Goal: Task Accomplishment & Management: Manage account settings

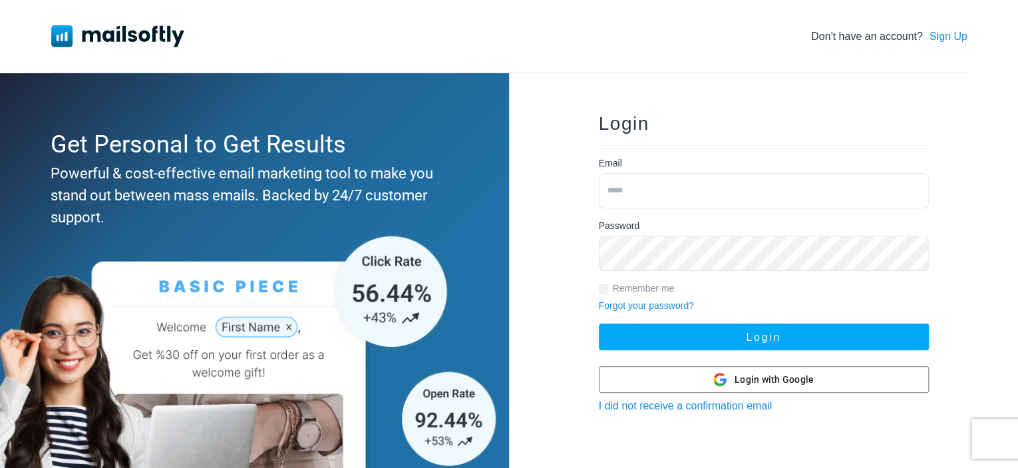
click at [634, 191] on input "email" at bounding box center [764, 190] width 330 height 35
type input "**********"
click at [599, 323] on button "Login" at bounding box center [764, 336] width 330 height 27
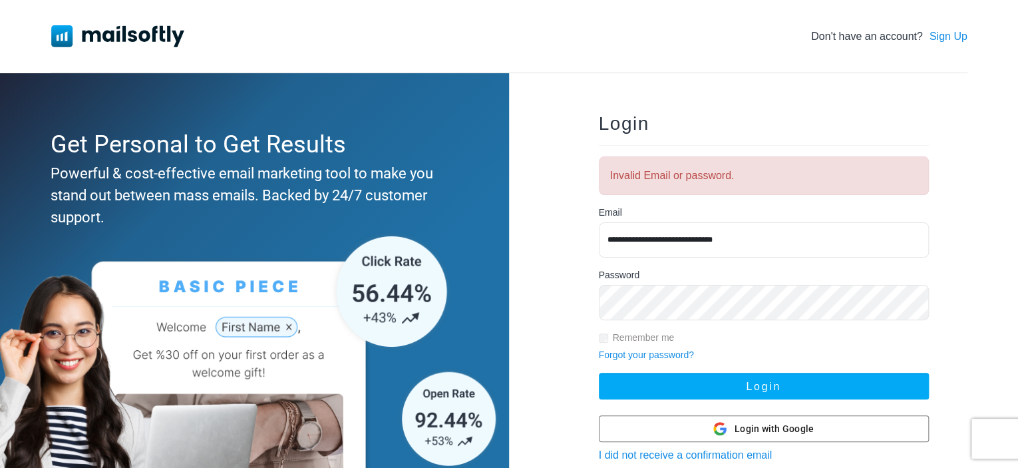
click at [599, 373] on button "Login" at bounding box center [764, 386] width 330 height 27
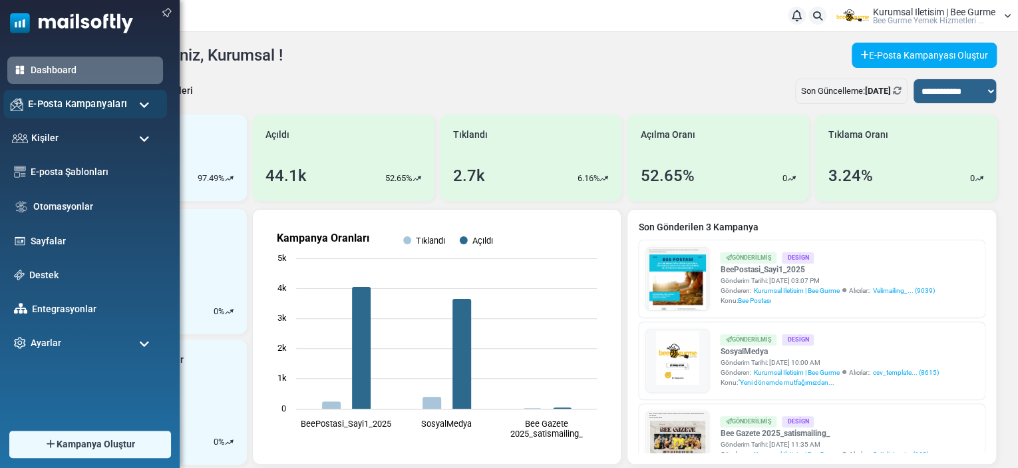
click at [75, 107] on span "E-Posta Kampanyaları" at bounding box center [77, 103] width 99 height 15
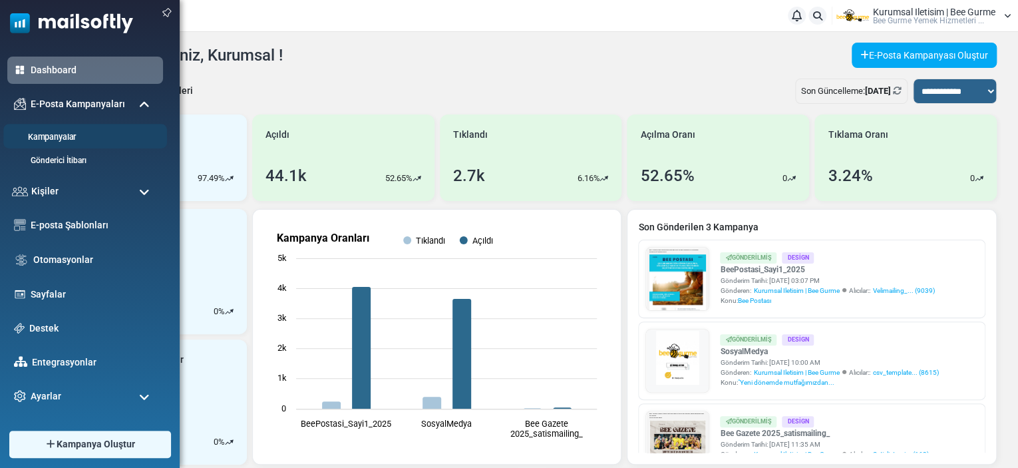
click at [68, 141] on link "Kampanyalar" at bounding box center [83, 137] width 160 height 13
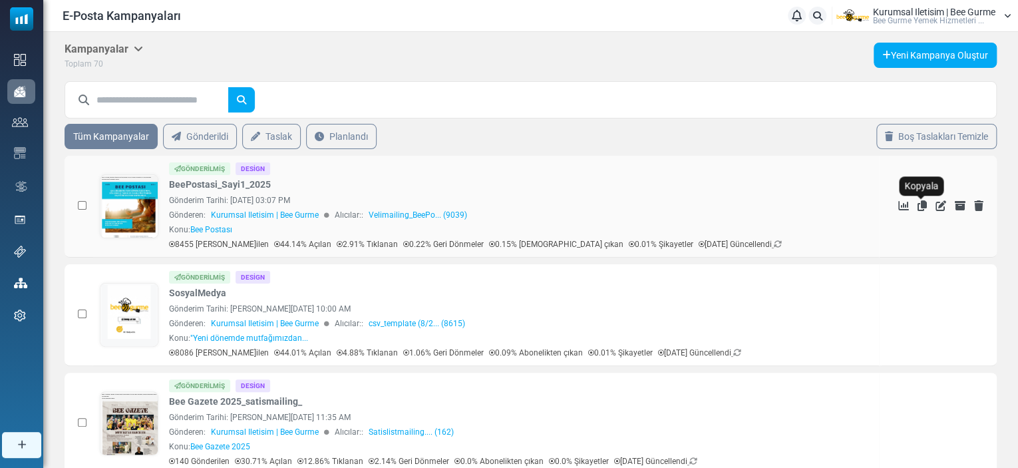
click at [921, 202] on icon "Kopyala" at bounding box center [922, 205] width 9 height 11
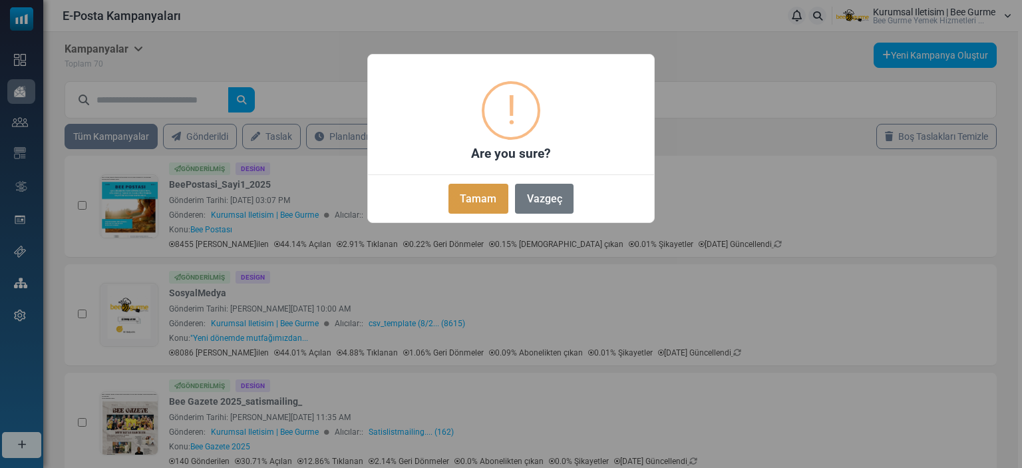
click at [478, 194] on button "Tamam" at bounding box center [478, 199] width 60 height 30
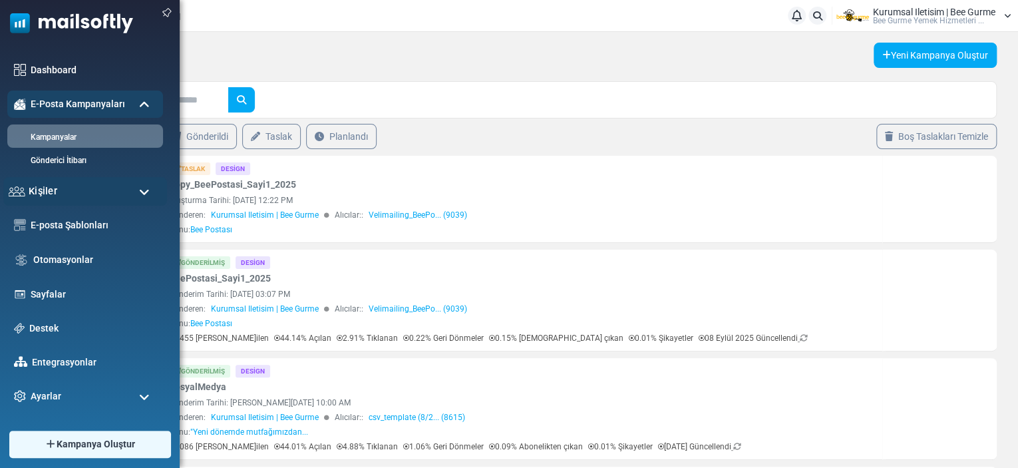
click at [55, 193] on span "Kişiler" at bounding box center [43, 191] width 29 height 15
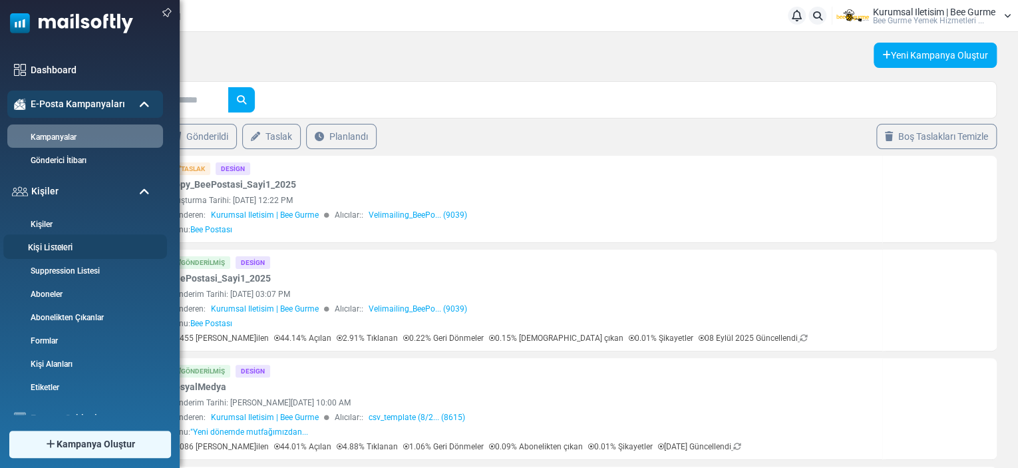
click at [48, 246] on link "Kişi Listeleri" at bounding box center [83, 248] width 160 height 13
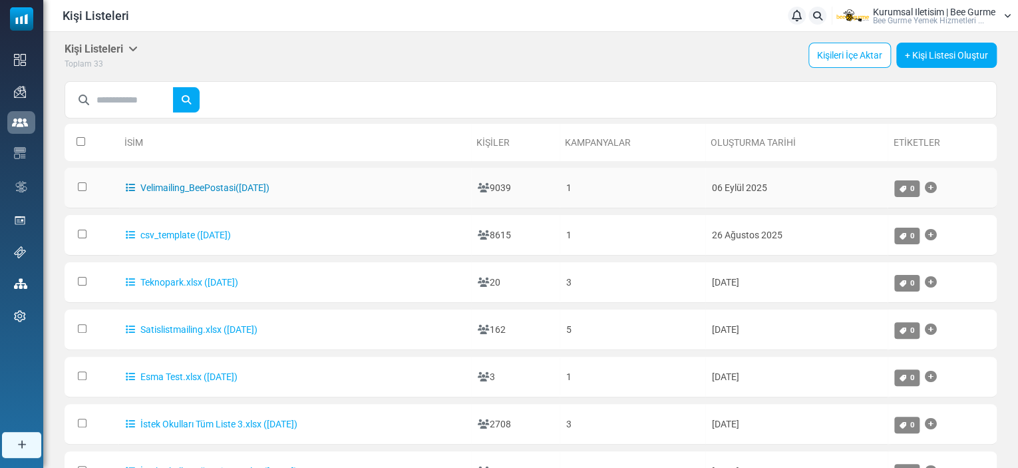
click at [216, 187] on link "Velimailing_BeePostasi([DATE])" at bounding box center [198, 187] width 144 height 11
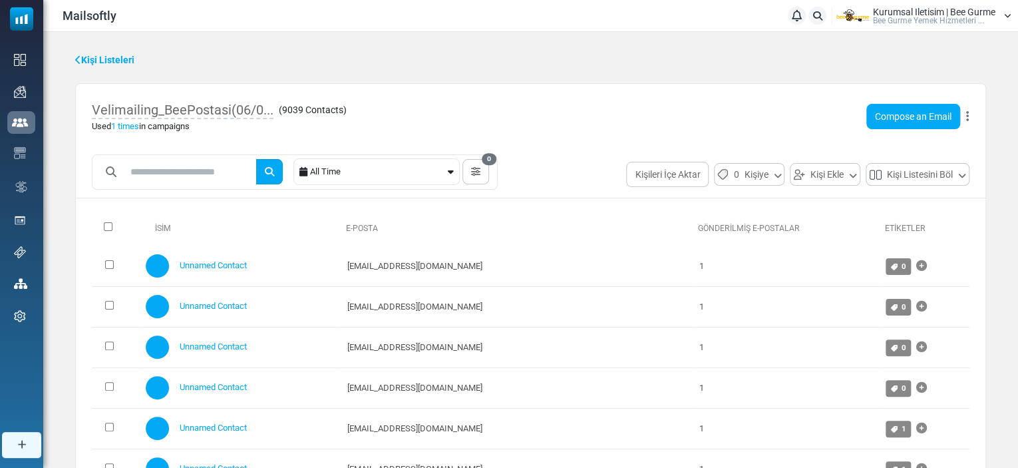
click at [274, 175] on icon "submit" at bounding box center [269, 171] width 9 height 9
click at [168, 172] on input "text" at bounding box center [189, 171] width 130 height 25
click at [256, 159] on button "submit" at bounding box center [269, 171] width 27 height 25
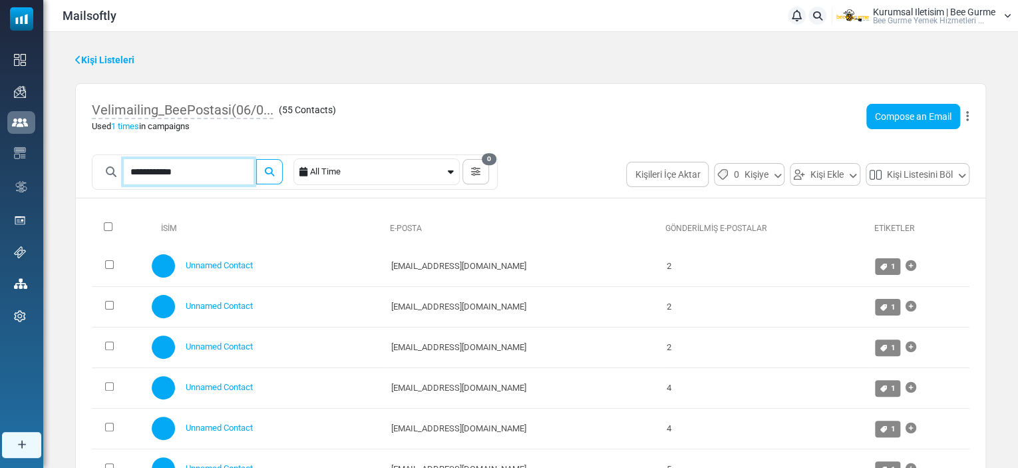
type input "**********"
click at [256, 159] on button "submit" at bounding box center [269, 171] width 27 height 25
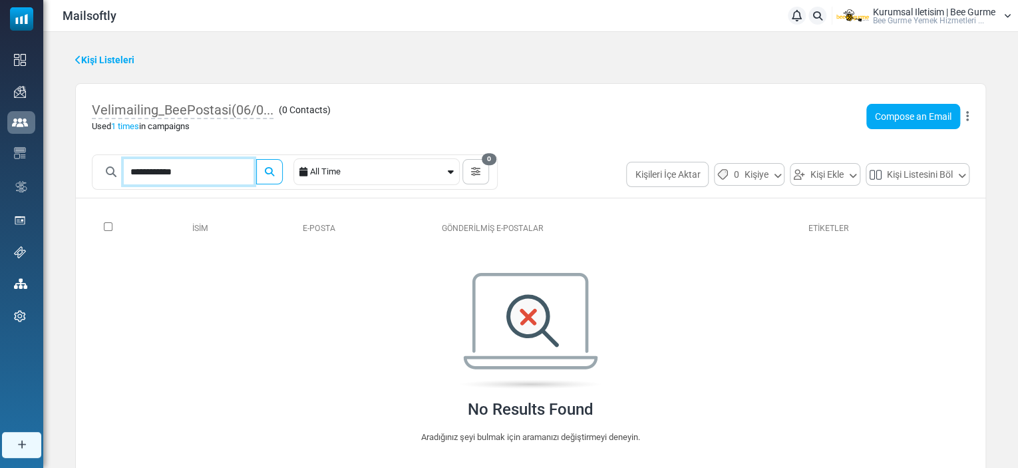
drag, startPoint x: 244, startPoint y: 170, endPoint x: 67, endPoint y: 172, distance: 177.7
click at [67, 172] on div "Kişi Listeleri Velimailing_BeePostasi(06/0... ( 0 Contacts ) Used 1 times in ca…" at bounding box center [530, 300] width 975 height 536
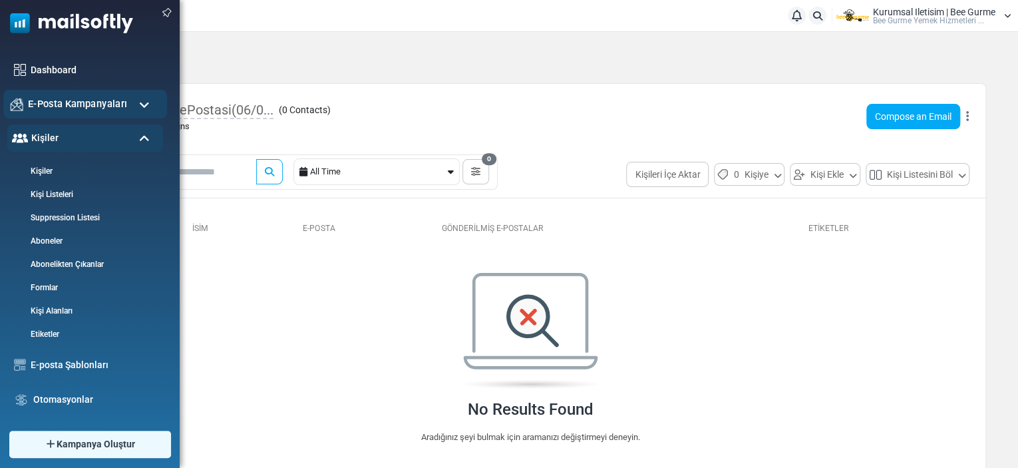
click at [49, 104] on span "E-Posta Kampanyaları" at bounding box center [77, 103] width 99 height 15
click at [68, 106] on span "E-Posta Kampanyaları" at bounding box center [77, 103] width 99 height 15
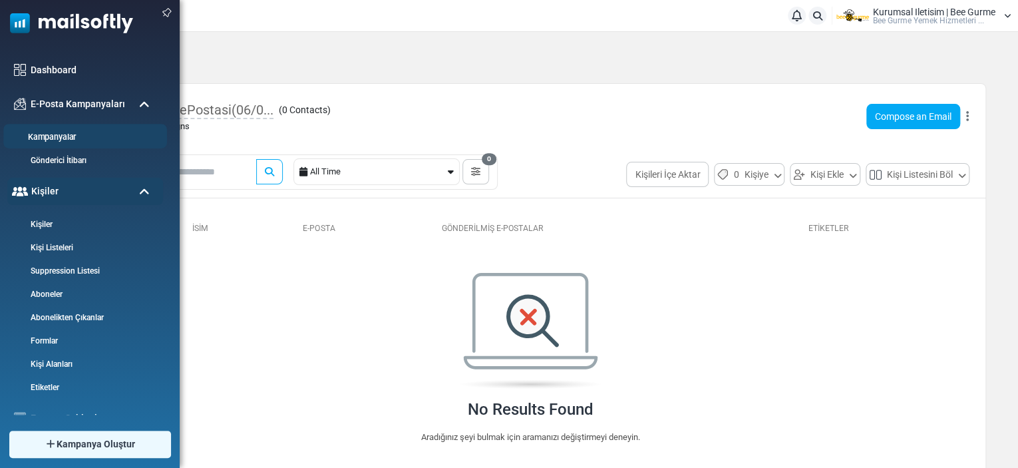
click at [65, 134] on link "Kampanyalar" at bounding box center [83, 137] width 160 height 13
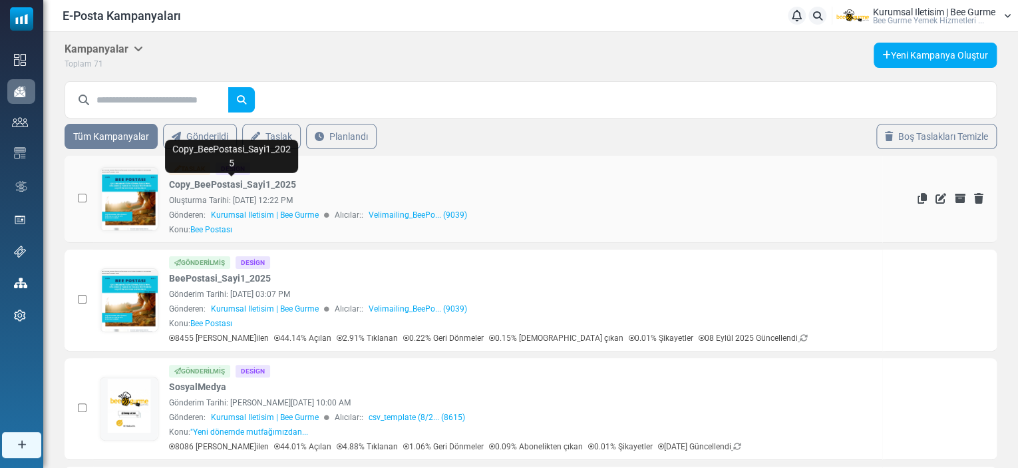
click at [260, 190] on link "Copy_BeePostasi_Sayi1_2025" at bounding box center [232, 185] width 127 height 14
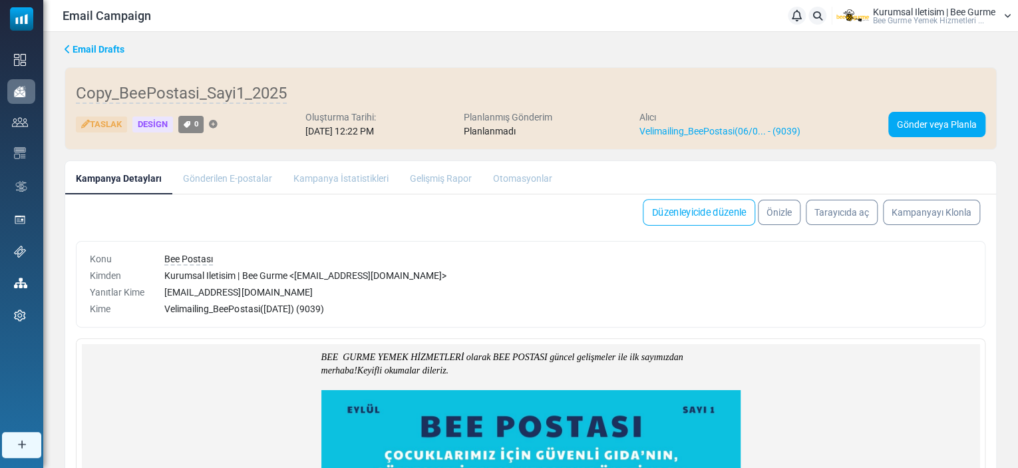
click at [677, 216] on link "Düzenleyicide düzenle" at bounding box center [699, 212] width 112 height 27
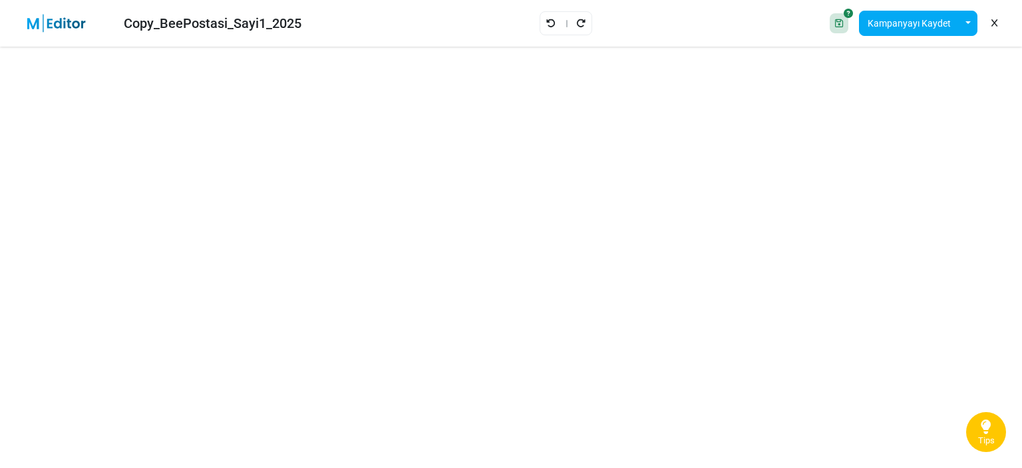
click at [181, 10] on div "Copy_BeePostasi_Sayi1_2025" at bounding box center [161, 23] width 301 height 31
click at [181, 22] on div "Copy_BeePostasi_Sayi1_2025" at bounding box center [213, 23] width 178 height 20
click at [149, 20] on div "Copy_BeePostasi_Sayi1_2025" at bounding box center [213, 23] width 178 height 20
click at [162, 23] on div "Copy_BeePostasi_Sayi1_2025" at bounding box center [213, 23] width 178 height 20
click at [937, 26] on button "Kampanyayı Kaydet" at bounding box center [909, 23] width 100 height 25
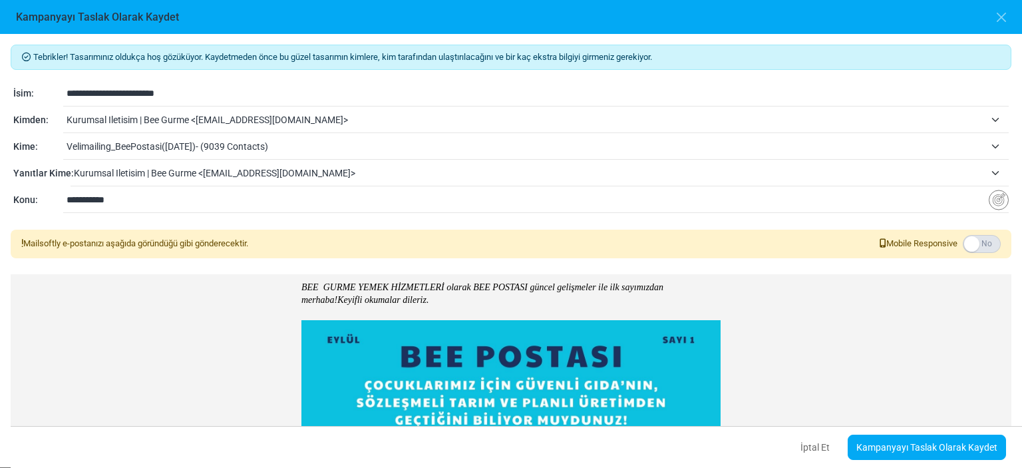
click at [109, 92] on input "**********" at bounding box center [538, 93] width 942 height 25
drag, startPoint x: 91, startPoint y: 92, endPoint x: 51, endPoint y: 90, distance: 40.0
click at [51, 90] on div "**********" at bounding box center [510, 94] width 995 height 16
click at [138, 93] on input "**********" at bounding box center [538, 93] width 942 height 25
type input "**********"
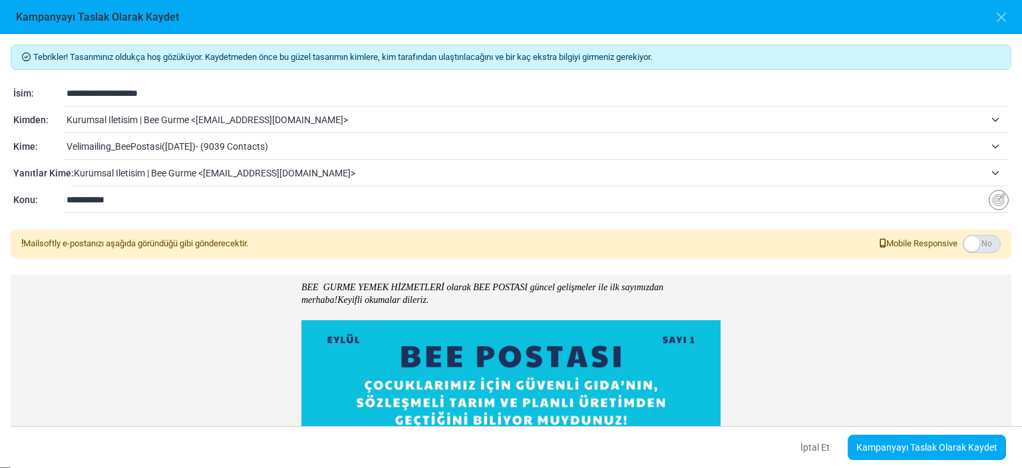
click at [393, 204] on input "**********" at bounding box center [528, 199] width 922 height 25
drag, startPoint x: 615, startPoint y: 286, endPoint x: 595, endPoint y: 289, distance: 20.9
click at [595, 289] on em "BEE GURME YEMEK HİZMETLERİ olarak BEE POSTASI güncel gelişmeler ile ilk sayımız…" at bounding box center [482, 293] width 362 height 23
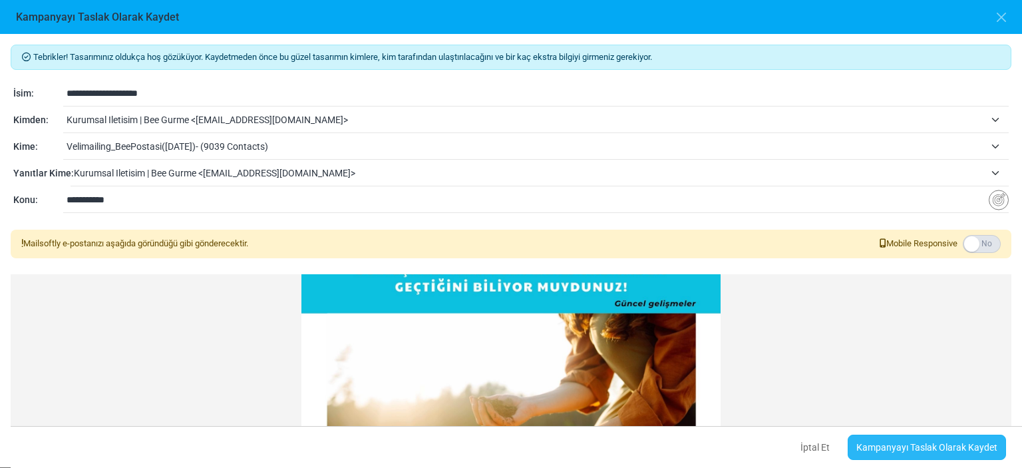
click at [916, 448] on link "Kampanyayı Taslak Olarak Kaydet" at bounding box center [927, 447] width 158 height 25
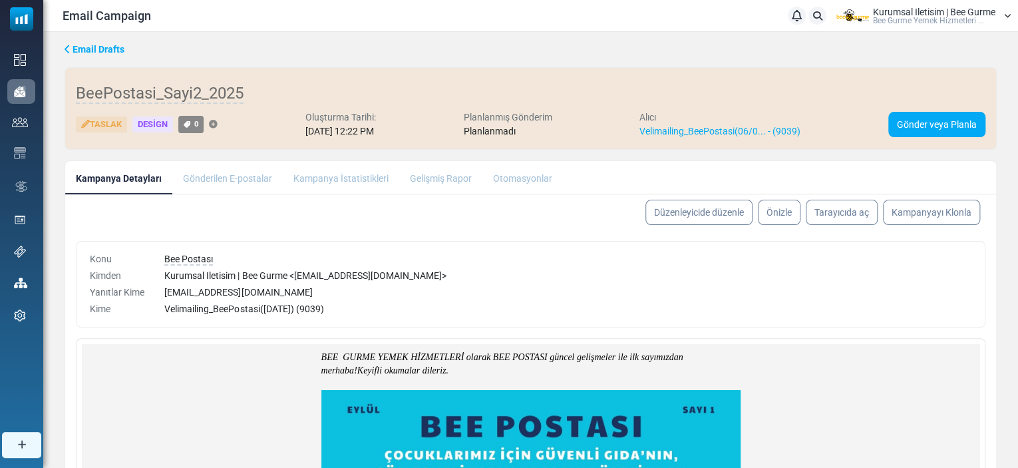
scroll to position [92, 0]
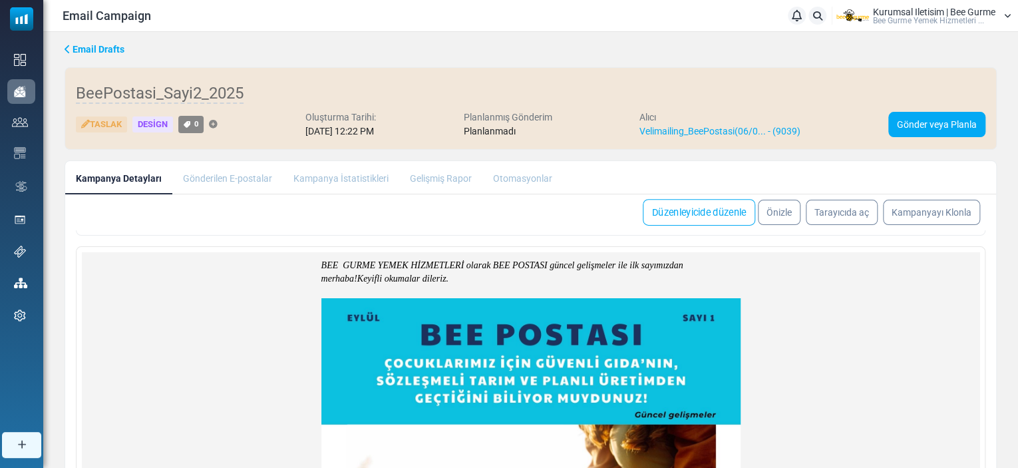
click at [675, 210] on link "Düzenleyicide düzenle" at bounding box center [699, 212] width 112 height 27
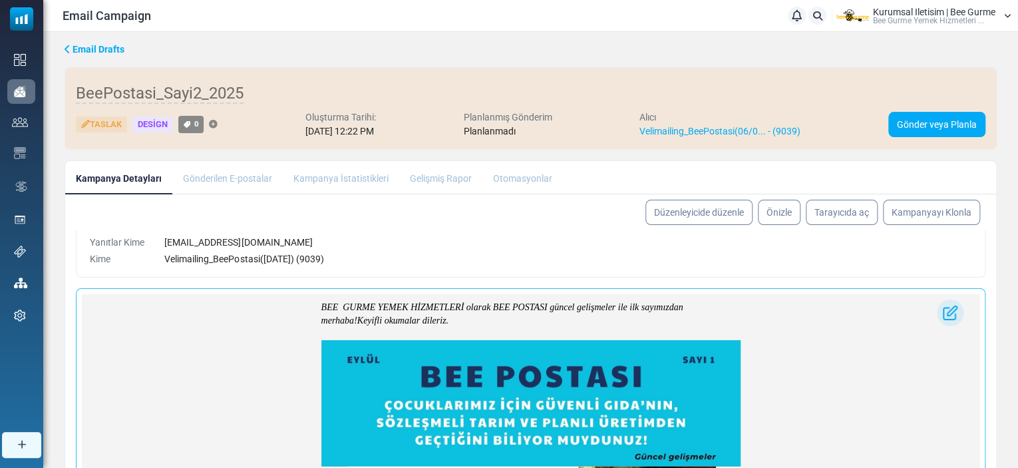
scroll to position [92, 0]
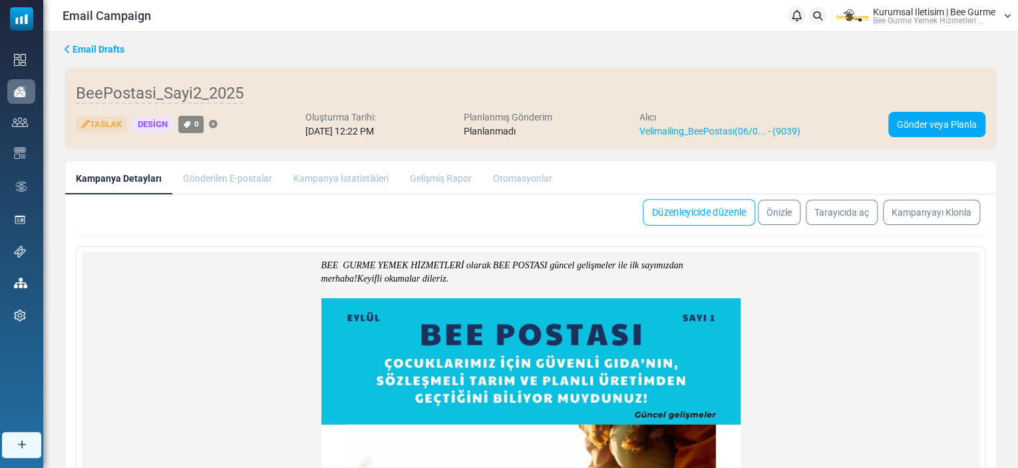
click at [689, 208] on link "Düzenleyicide düzenle" at bounding box center [699, 212] width 112 height 27
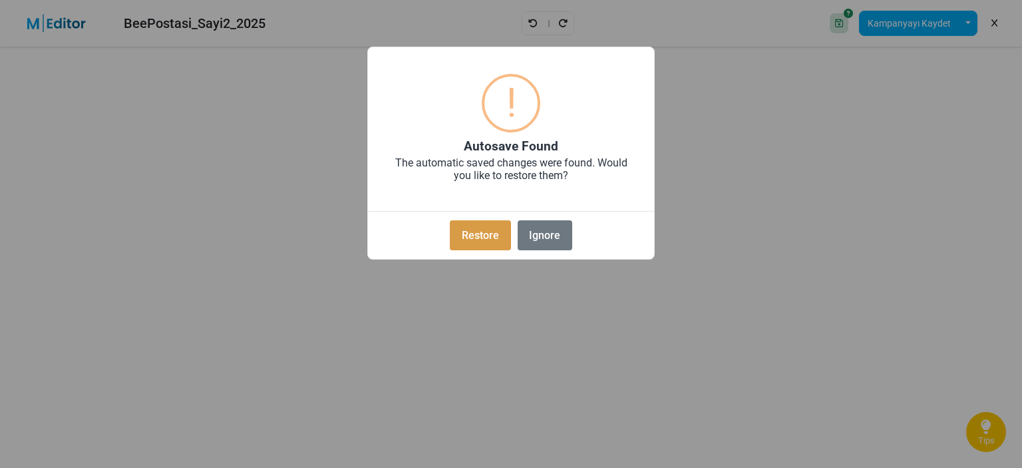
click at [480, 236] on button "Restore" at bounding box center [480, 235] width 61 height 30
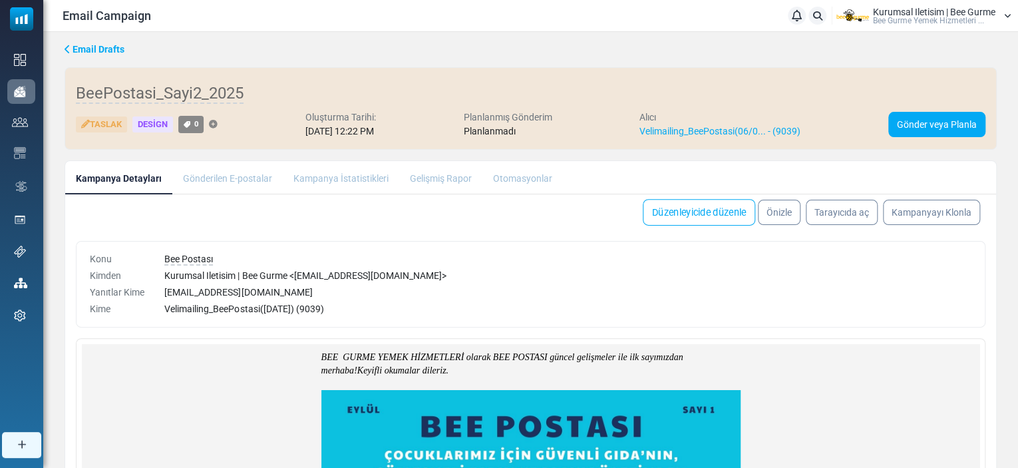
click at [700, 212] on link "Düzenleyicide düzenle" at bounding box center [699, 212] width 112 height 27
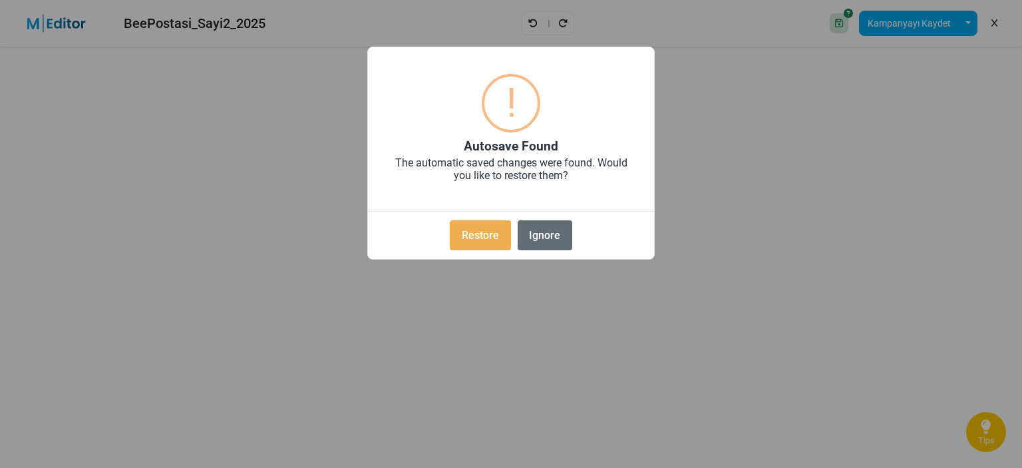
click at [540, 231] on button "Ignore" at bounding box center [545, 235] width 55 height 30
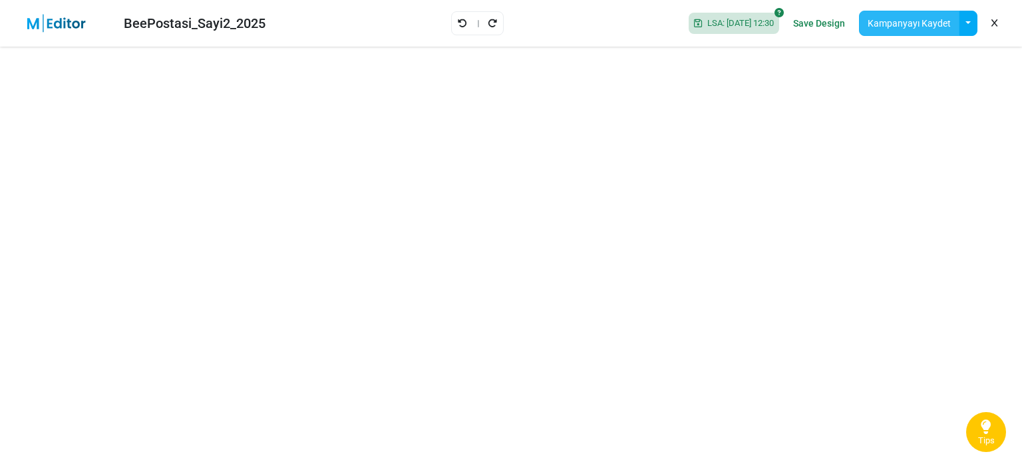
click at [912, 19] on button "Kampanyayı Kaydet" at bounding box center [909, 23] width 100 height 25
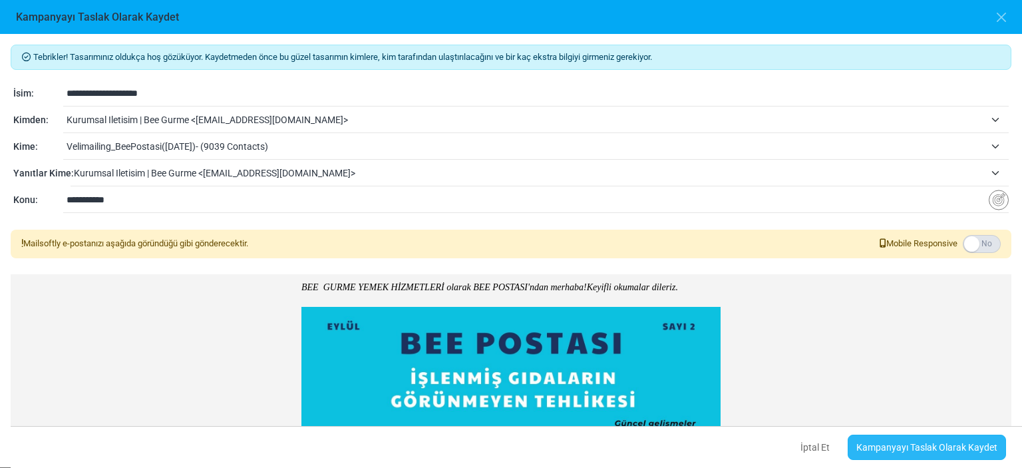
click at [924, 446] on link "Kampanyayı Taslak Olarak Kaydet" at bounding box center [927, 447] width 158 height 25
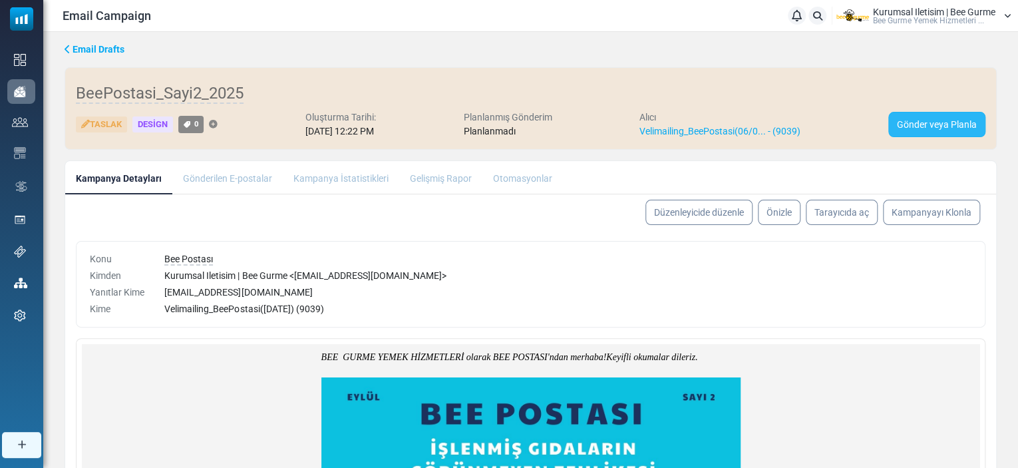
click at [928, 122] on link "Gönder veya Planla" at bounding box center [936, 124] width 97 height 25
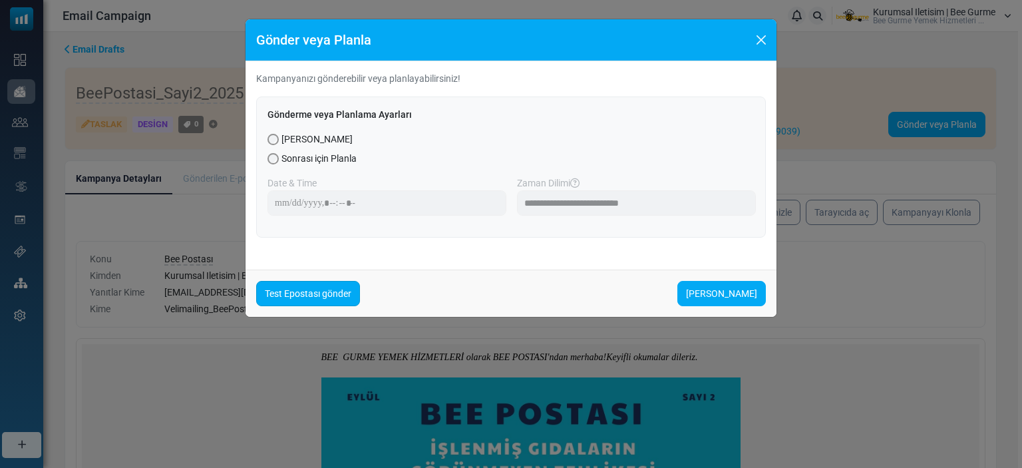
click at [297, 296] on link "Test Epostası gönder" at bounding box center [308, 293] width 104 height 25
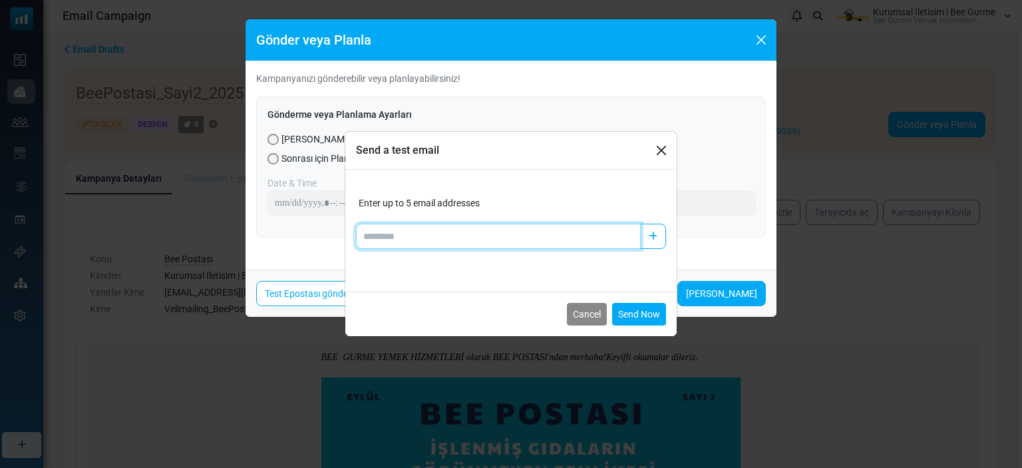
click at [381, 228] on input "Add email" at bounding box center [498, 236] width 285 height 25
type input "**********"
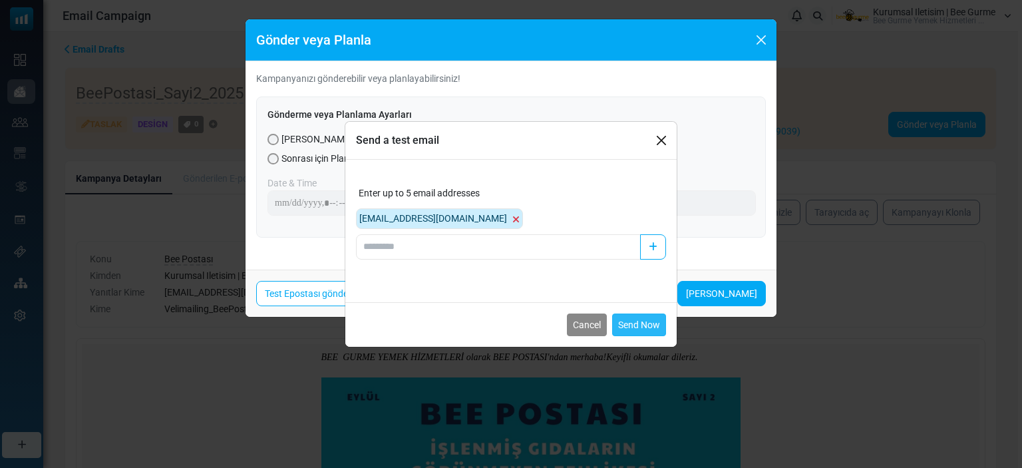
click at [640, 324] on button "Send Now" at bounding box center [639, 324] width 54 height 23
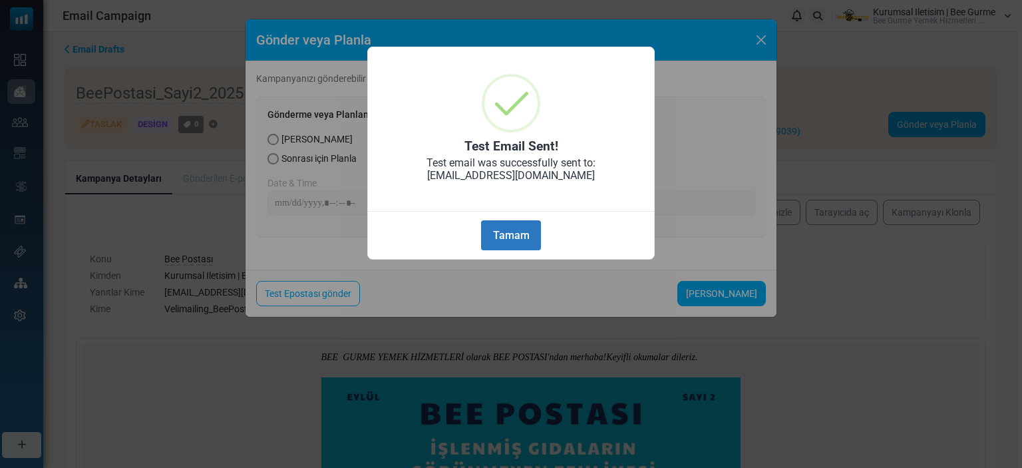
click at [531, 236] on button "Tamam" at bounding box center [511, 235] width 60 height 30
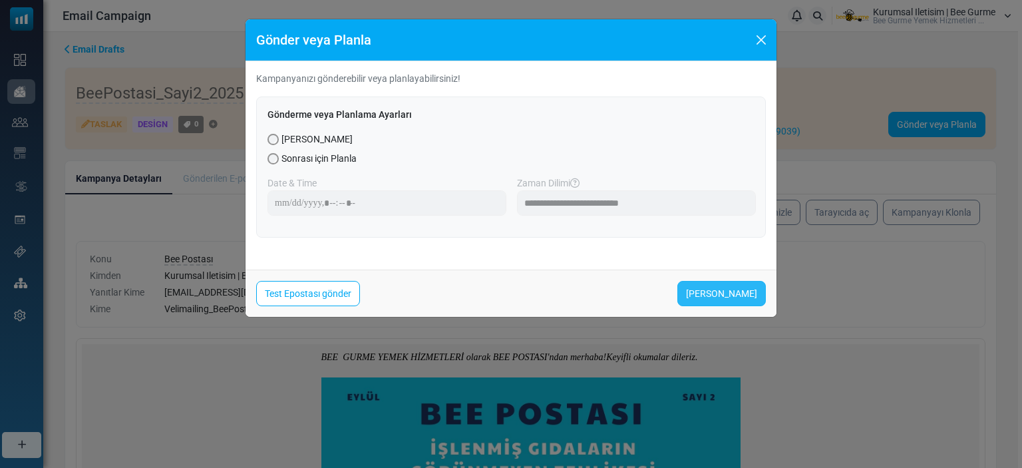
click at [727, 292] on link "[PERSON_NAME]" at bounding box center [721, 293] width 88 height 25
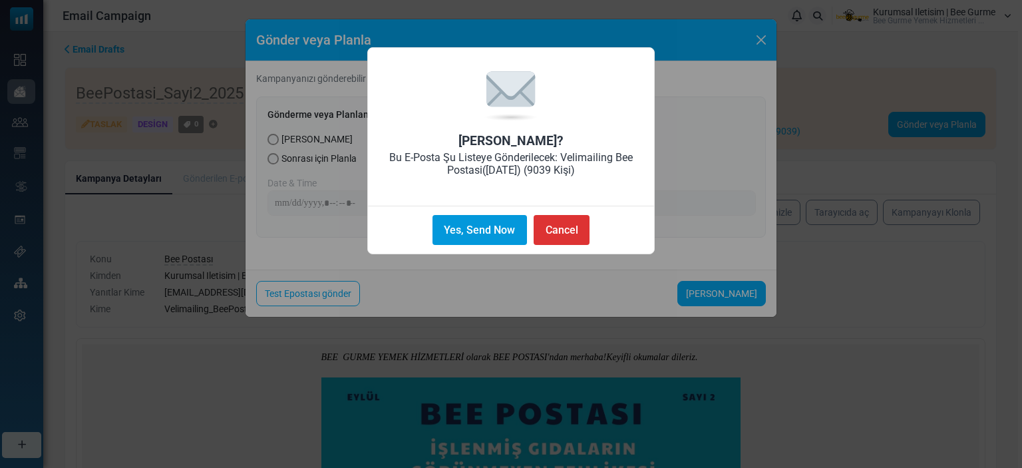
click at [490, 228] on button "Yes, Send Now" at bounding box center [480, 230] width 94 height 30
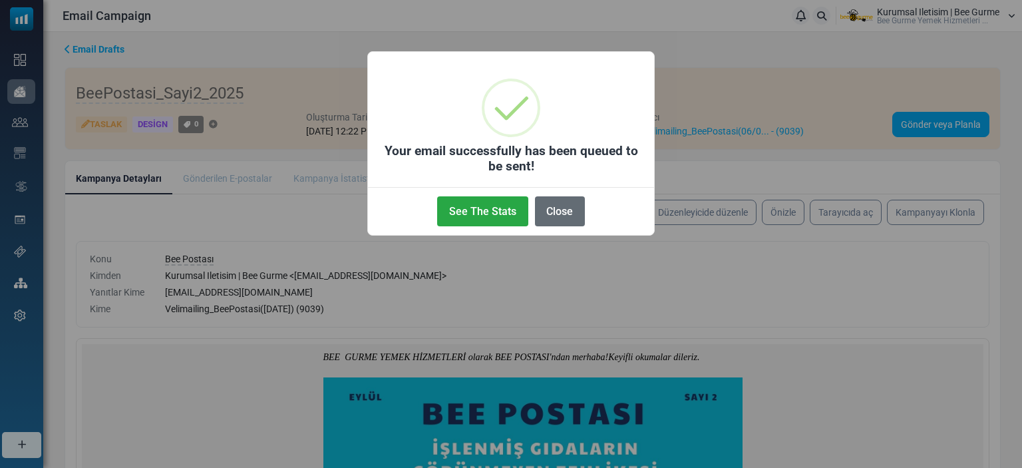
click at [564, 210] on button "Close" at bounding box center [560, 211] width 50 height 30
